Goal: Entertainment & Leisure: Browse casually

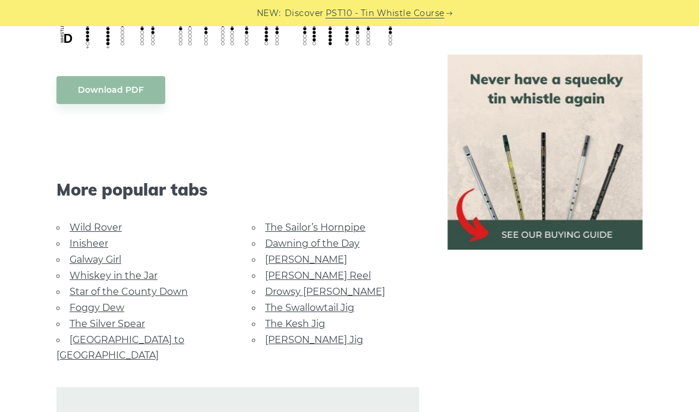
scroll to position [691, 0]
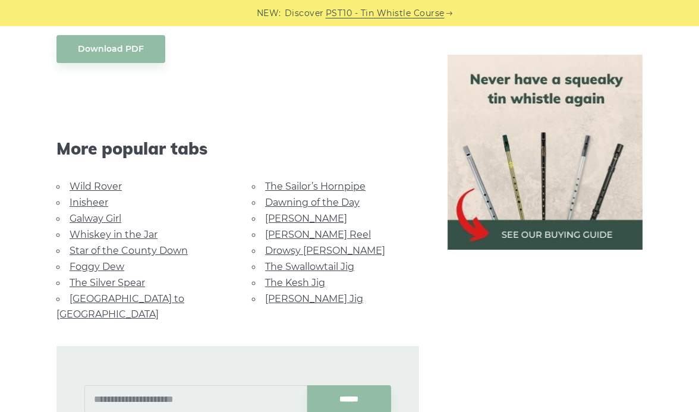
click at [271, 234] on link "[PERSON_NAME] Reel" at bounding box center [318, 234] width 106 height 11
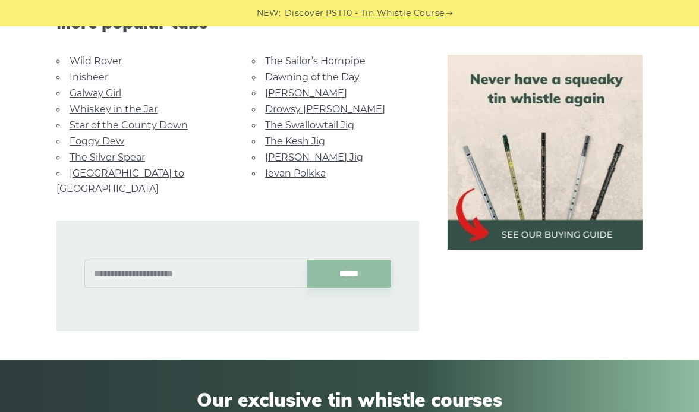
scroll to position [820, 0]
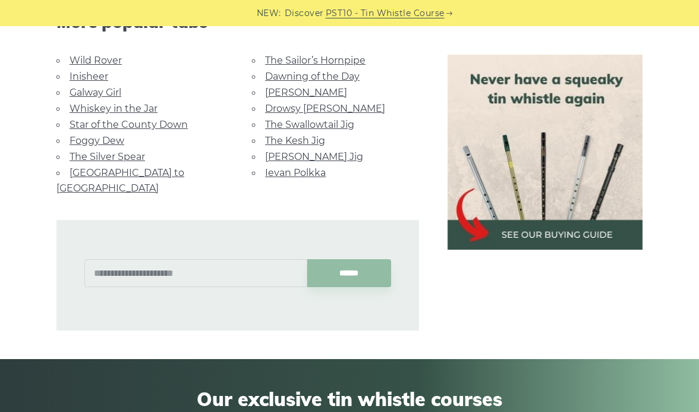
click at [115, 167] on link "Rocky Road to Dublin" at bounding box center [120, 180] width 128 height 27
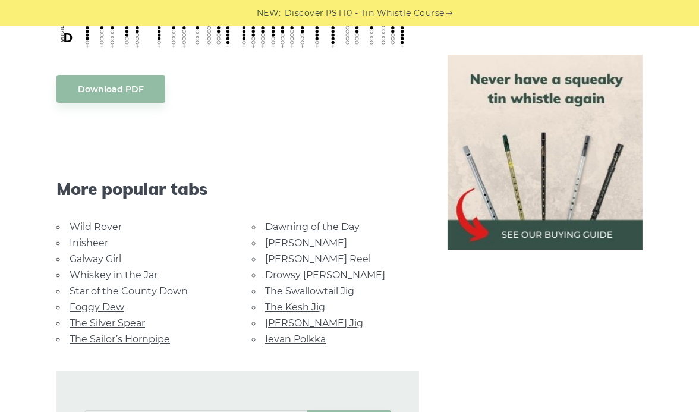
scroll to position [581, 0]
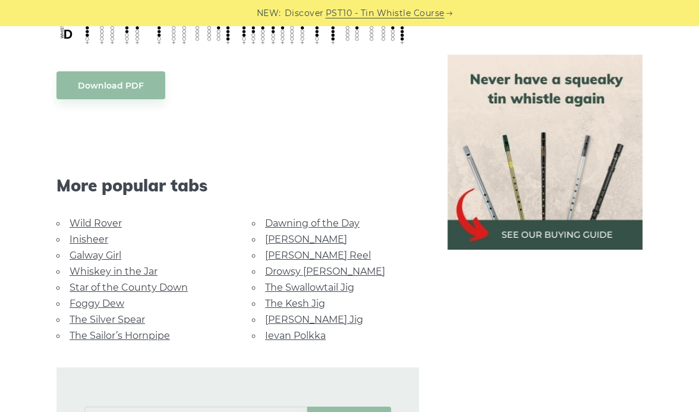
click at [274, 315] on link "[PERSON_NAME] Jig" at bounding box center [314, 319] width 98 height 11
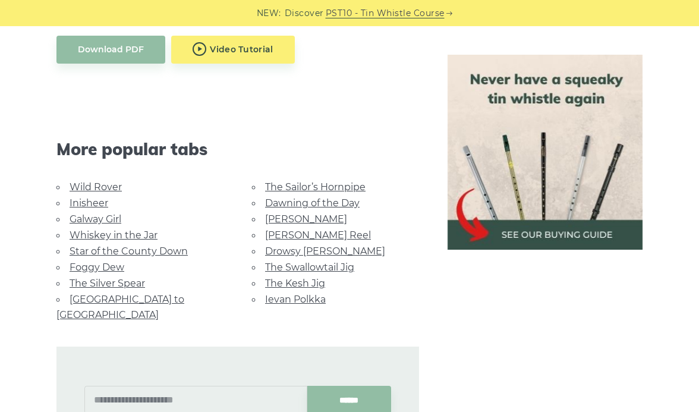
scroll to position [704, 0]
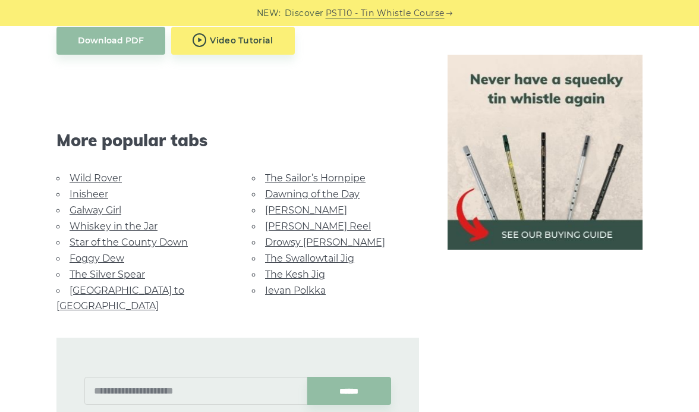
click at [99, 189] on link "Inisheer" at bounding box center [88, 193] width 39 height 11
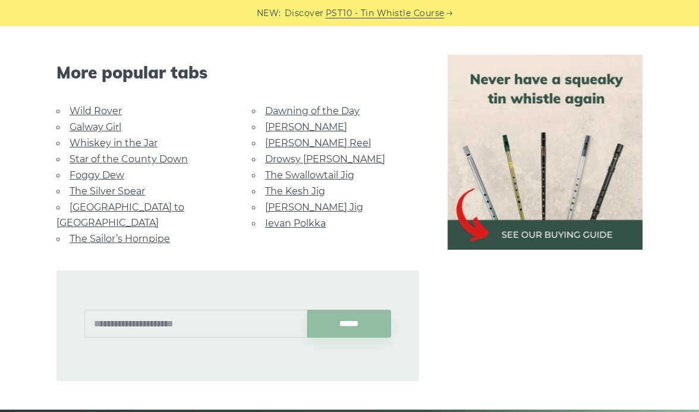
scroll to position [873, 0]
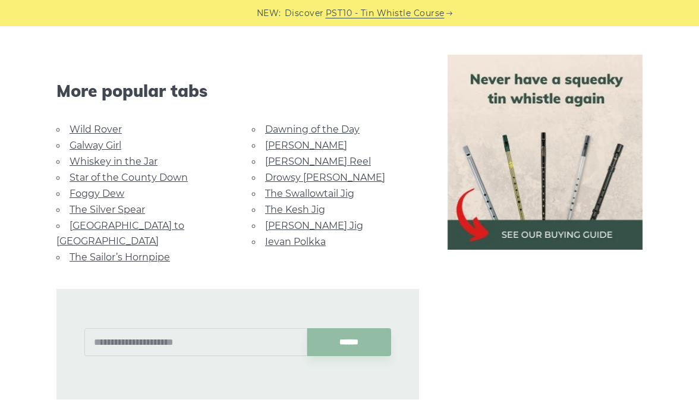
click at [145, 251] on link "The Sailor’s Hornpipe" at bounding box center [119, 256] width 100 height 11
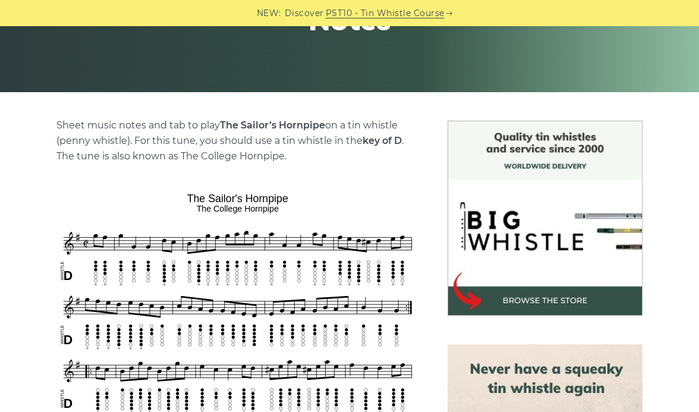
scroll to position [290, 0]
